Goal: Transaction & Acquisition: Obtain resource

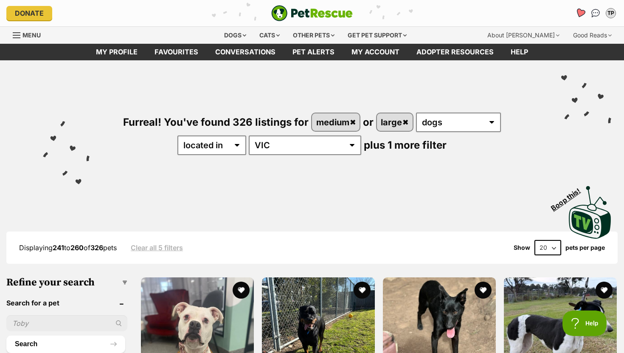
click at [580, 16] on icon "Favourites" at bounding box center [580, 13] width 10 height 10
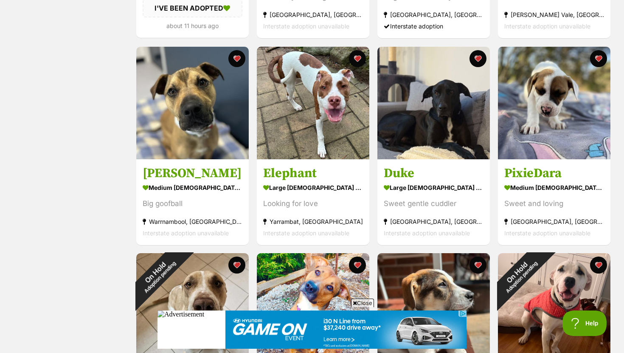
scroll to position [319, 0]
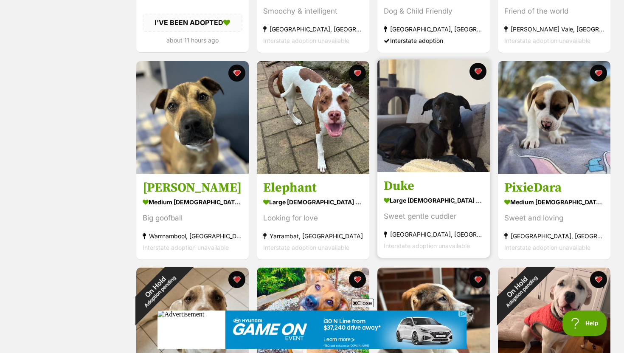
click at [399, 171] on img at bounding box center [433, 115] width 113 height 113
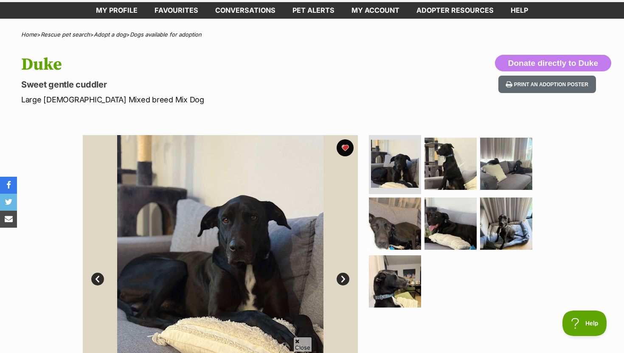
scroll to position [89, 0]
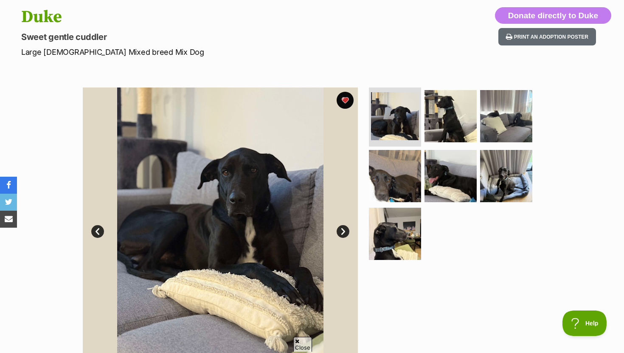
click at [341, 227] on link "Next" at bounding box center [343, 231] width 13 height 13
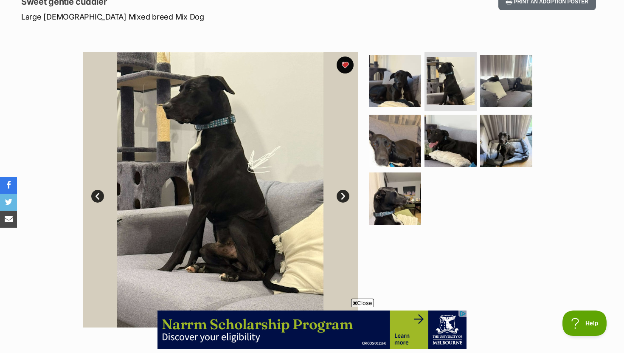
scroll to position [0, 0]
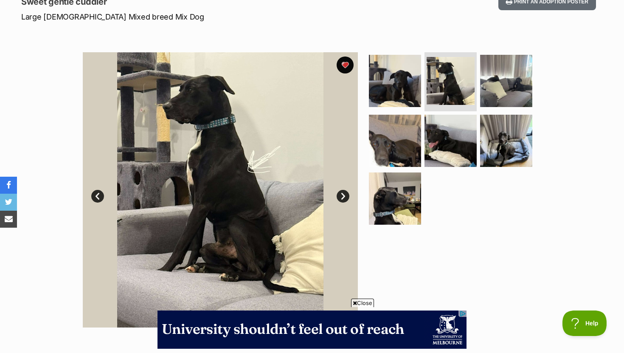
click at [342, 195] on link "Next" at bounding box center [343, 196] width 13 height 13
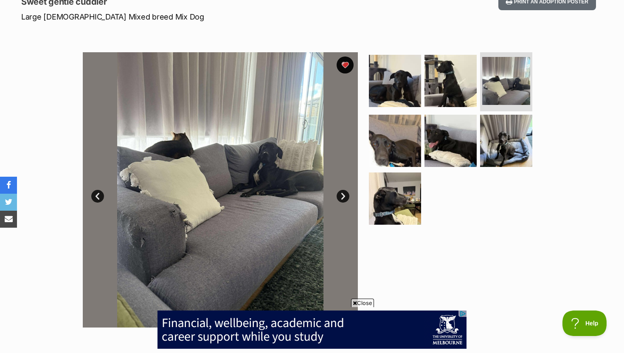
click at [342, 195] on link "Next" at bounding box center [343, 196] width 13 height 13
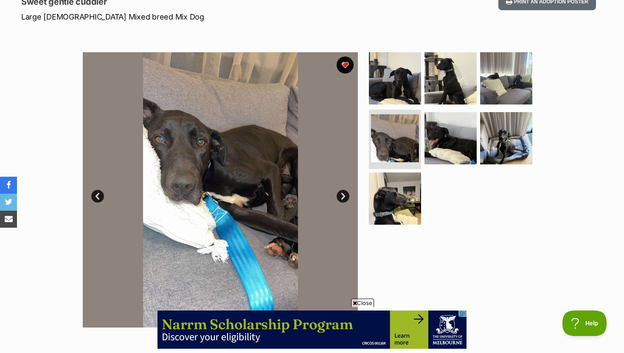
click at [343, 195] on link "Next" at bounding box center [343, 196] width 13 height 13
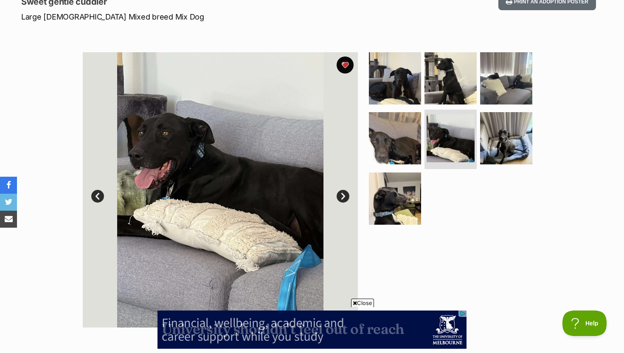
click at [343, 195] on link "Next" at bounding box center [343, 196] width 13 height 13
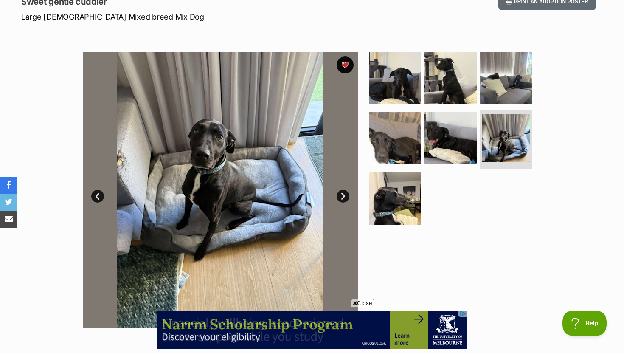
click at [343, 195] on link "Next" at bounding box center [343, 196] width 13 height 13
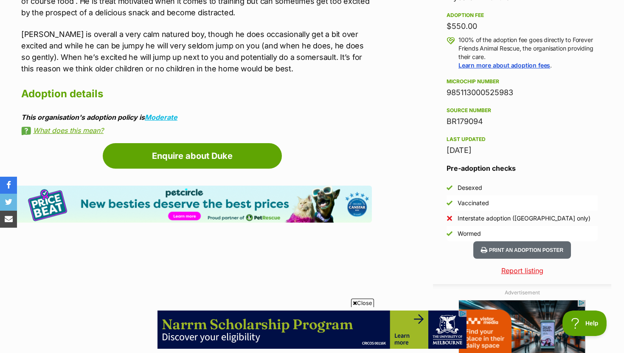
scroll to position [620, 0]
